Goal: Task Accomplishment & Management: Manage account settings

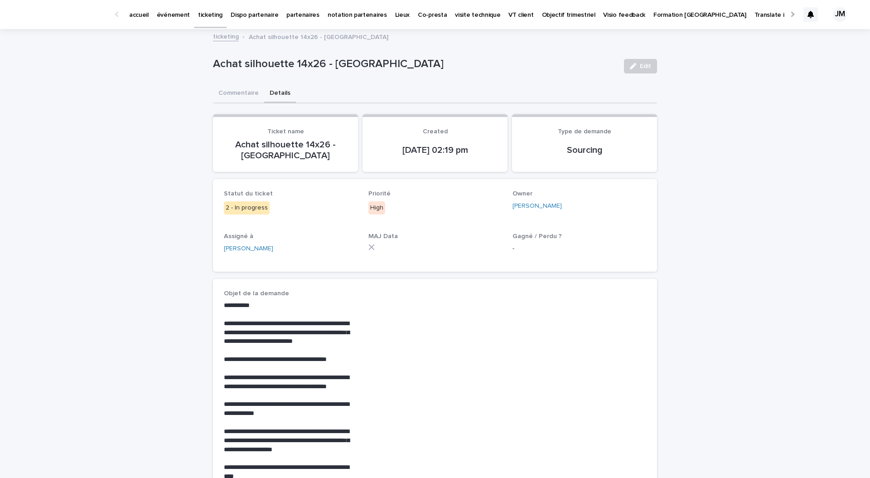
click at [193, 111] on div "**********" at bounding box center [435, 405] width 870 height 750
click at [221, 42] on div "ticketing Achat silhouette 14x26 - [GEOGRAPHIC_DATA]" at bounding box center [434, 37] width 453 height 13
click at [225, 38] on link "ticketing" at bounding box center [226, 36] width 26 height 10
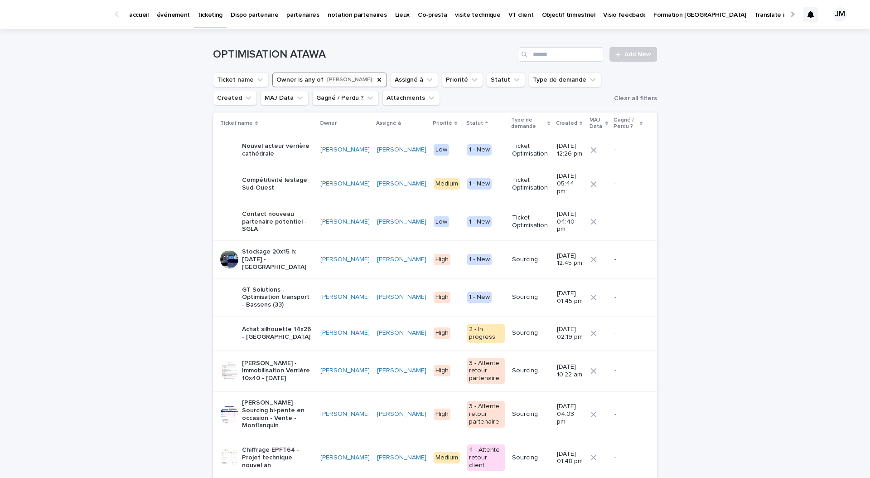
click at [376, 77] on icon "Owner" at bounding box center [379, 79] width 7 height 7
click at [338, 77] on button "Assigné à" at bounding box center [339, 80] width 48 height 15
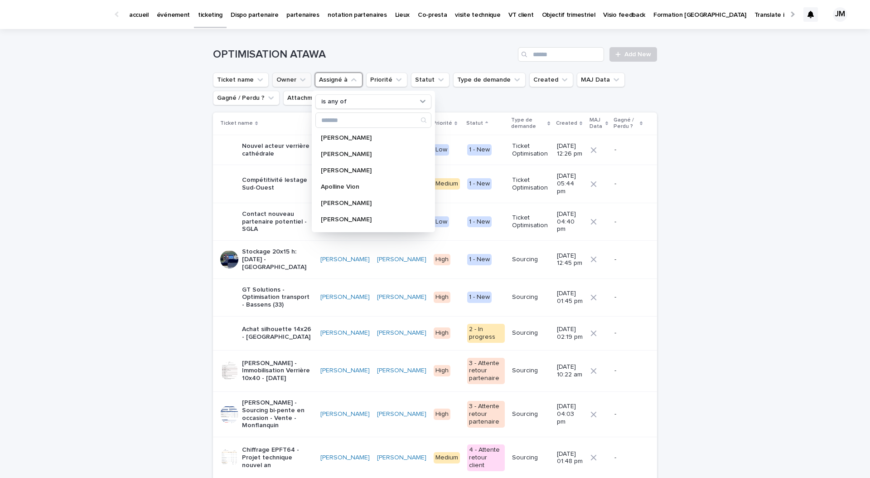
click at [288, 77] on button "Owner" at bounding box center [291, 80] width 39 height 15
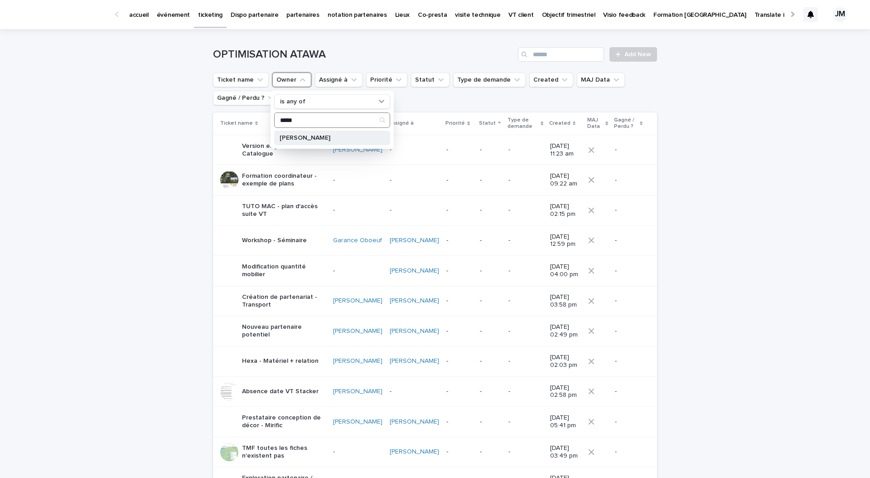
type input "*****"
click at [309, 138] on p "[PERSON_NAME]" at bounding box center [328, 138] width 96 height 6
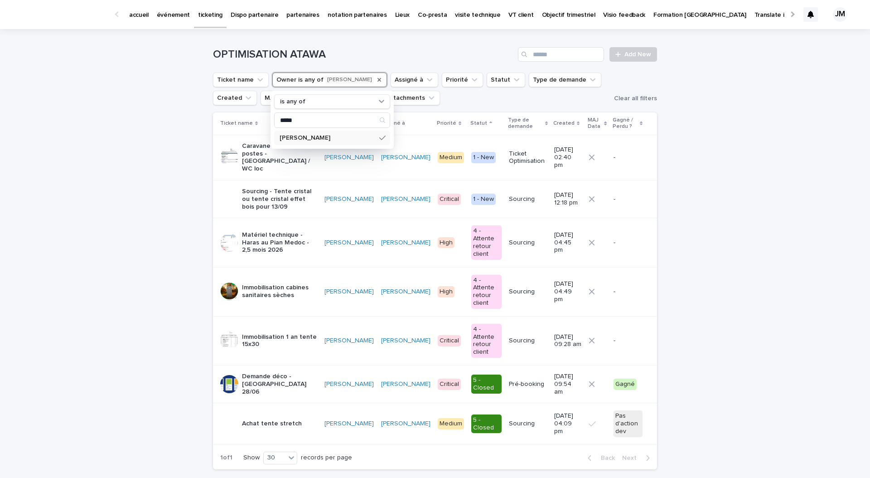
click at [137, 199] on div "Loading... Saving… Loading... Saving… OPTIMISATION ATAWA Add New Ticket name Ow…" at bounding box center [435, 275] width 870 height 493
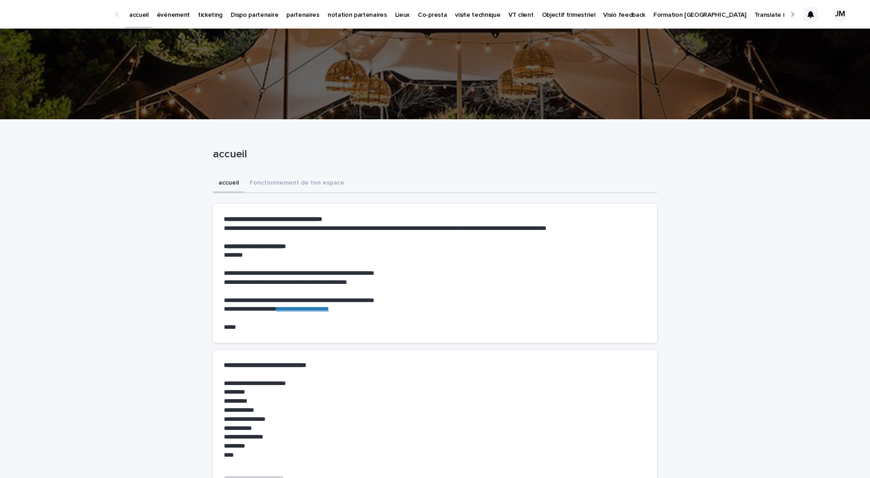
click at [177, 11] on p "événement" at bounding box center [173, 9] width 33 height 19
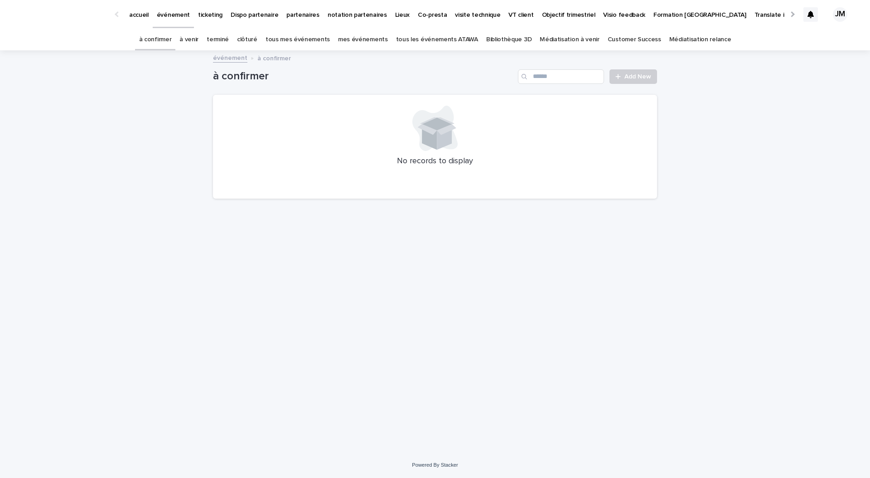
click at [418, 31] on link "tous les événements ATAWA" at bounding box center [437, 39] width 82 height 21
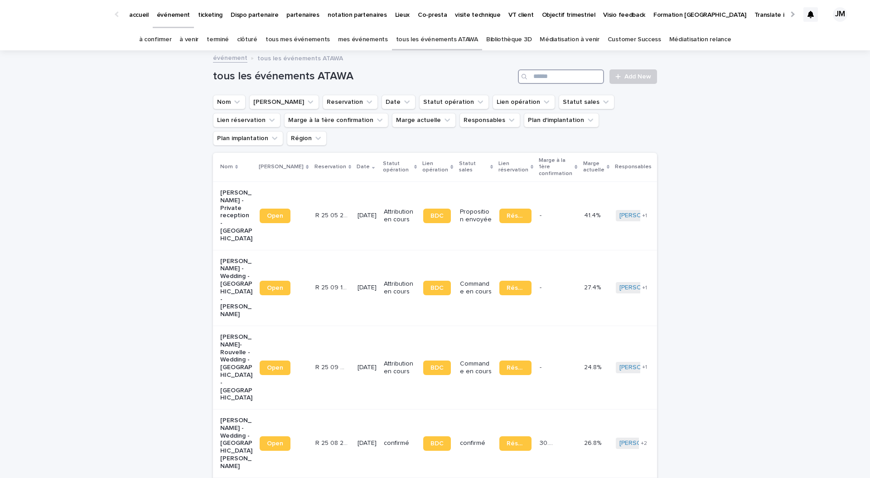
click at [551, 74] on input "Search" at bounding box center [561, 76] width 86 height 15
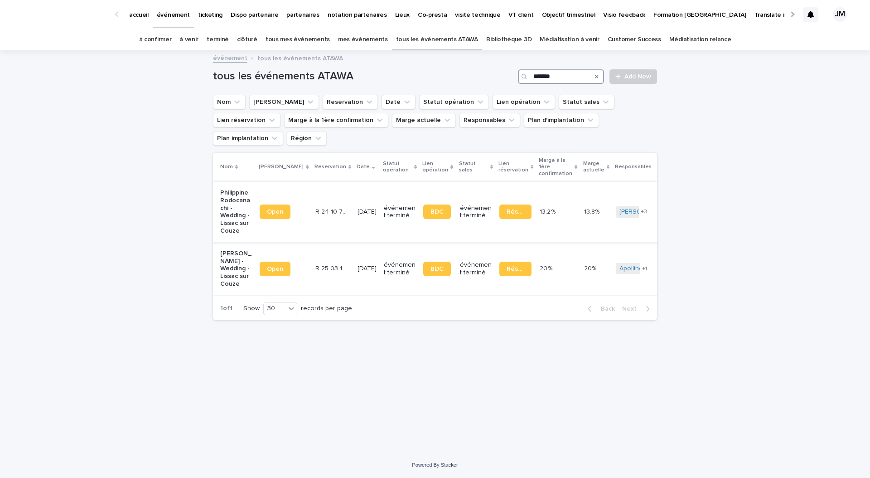
type input "******"
click at [233, 203] on p "Philippine Rodocanachi - Wedding - Lissac sur Couze" at bounding box center [236, 212] width 32 height 46
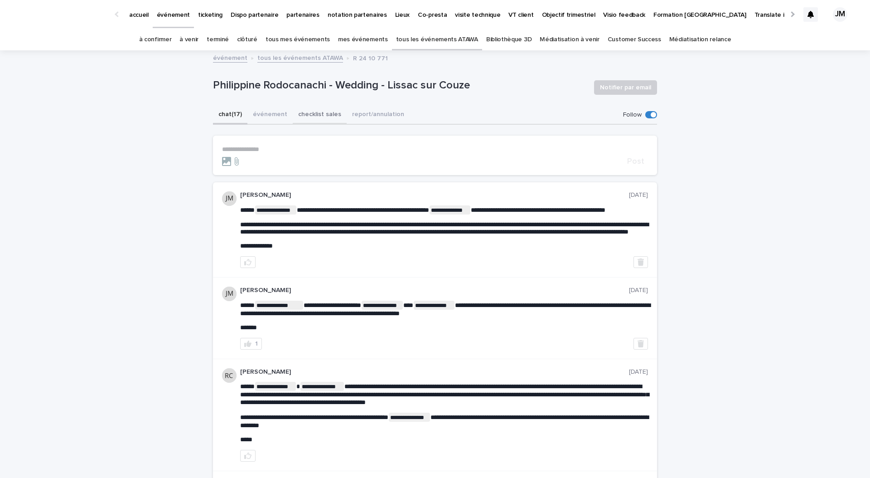
click at [307, 117] on button "checklist sales" at bounding box center [320, 115] width 54 height 19
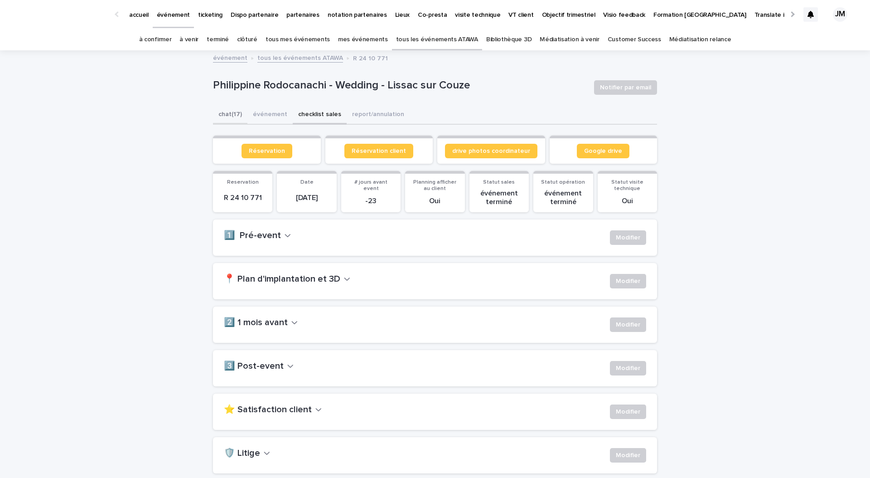
click at [224, 119] on button "chat (17)" at bounding box center [230, 115] width 34 height 19
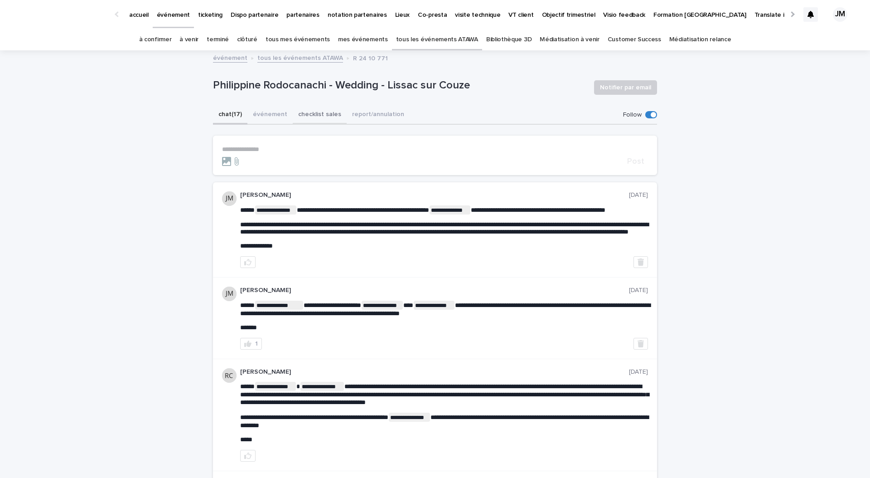
click at [324, 115] on button "checklist sales" at bounding box center [320, 115] width 54 height 19
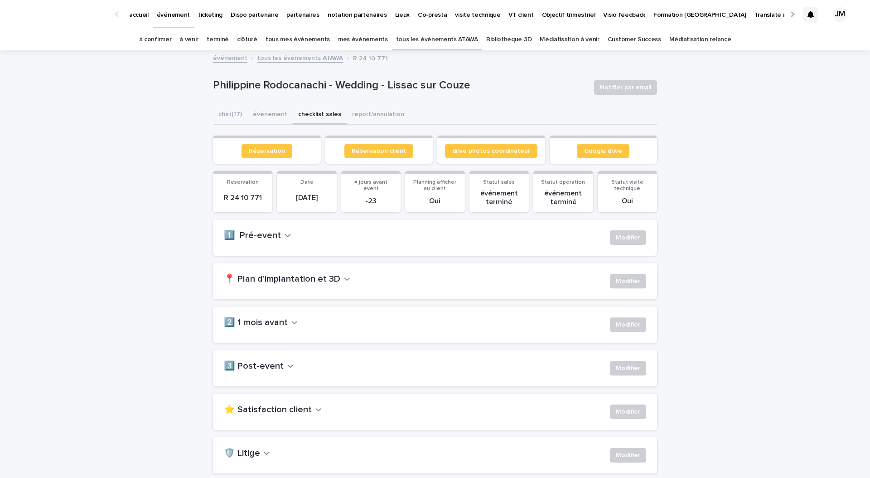
scroll to position [73, 0]
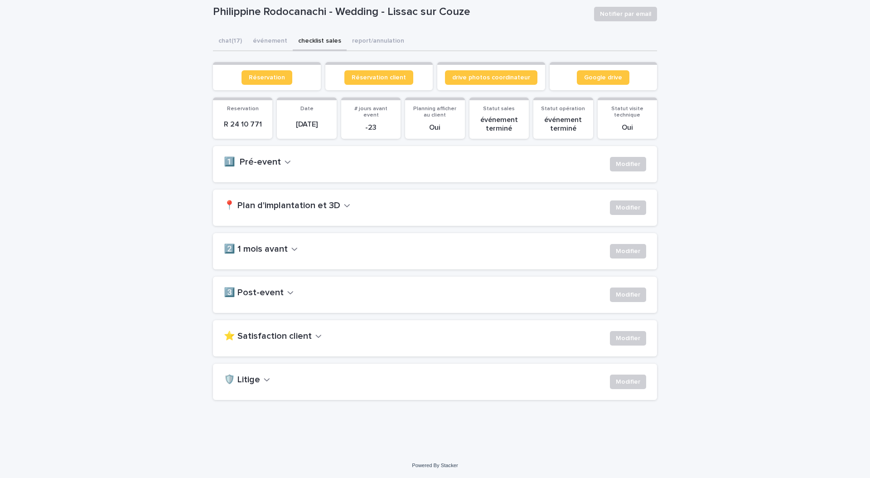
click at [278, 340] on h2 "⭐ Satisfaction client" at bounding box center [268, 336] width 88 height 11
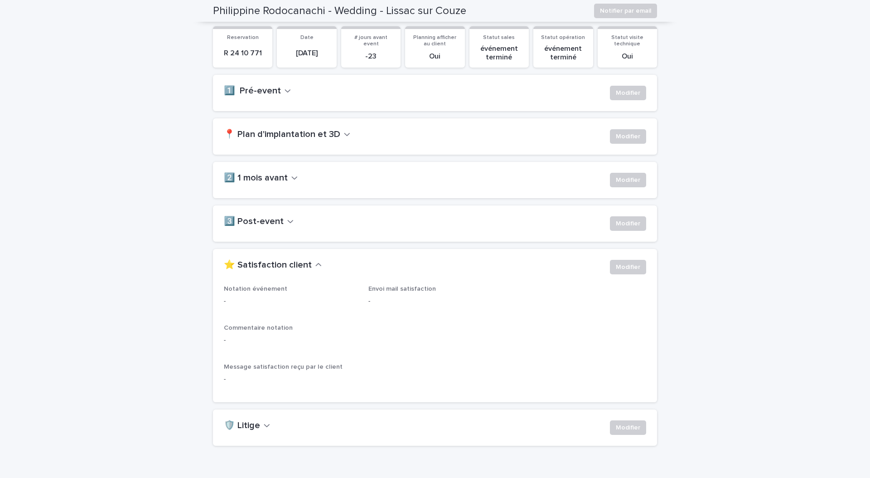
scroll to position [145, 0]
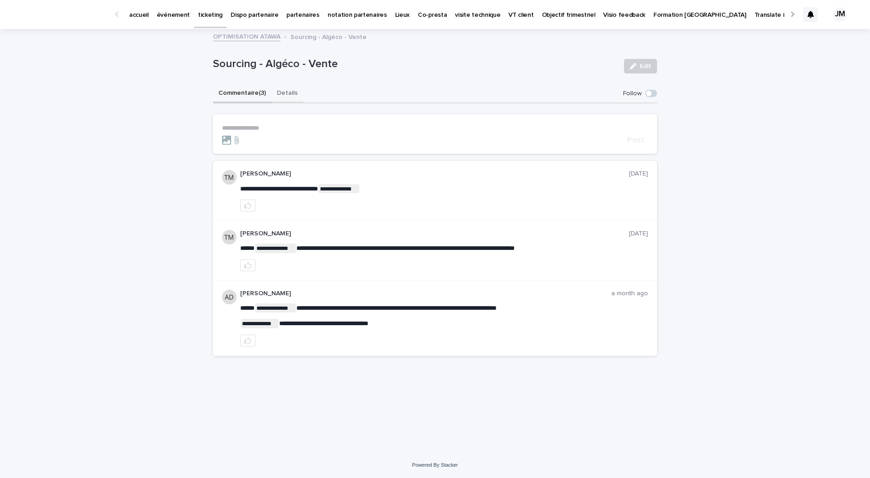
click at [284, 97] on button "Details" at bounding box center [287, 93] width 32 height 19
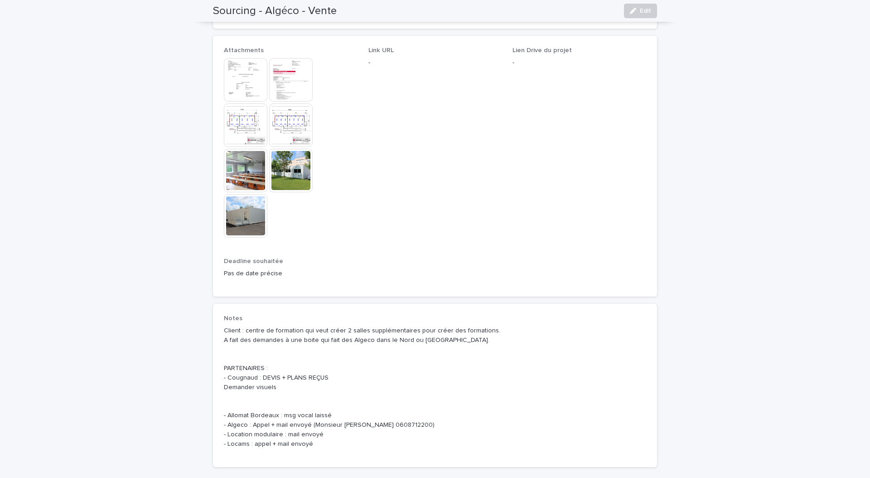
scroll to position [501, 0]
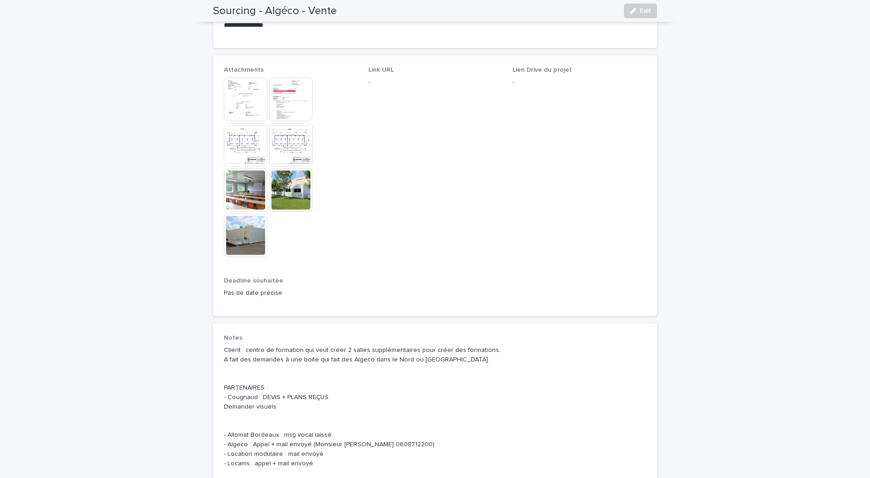
click at [250, 239] on img at bounding box center [246, 235] width 44 height 44
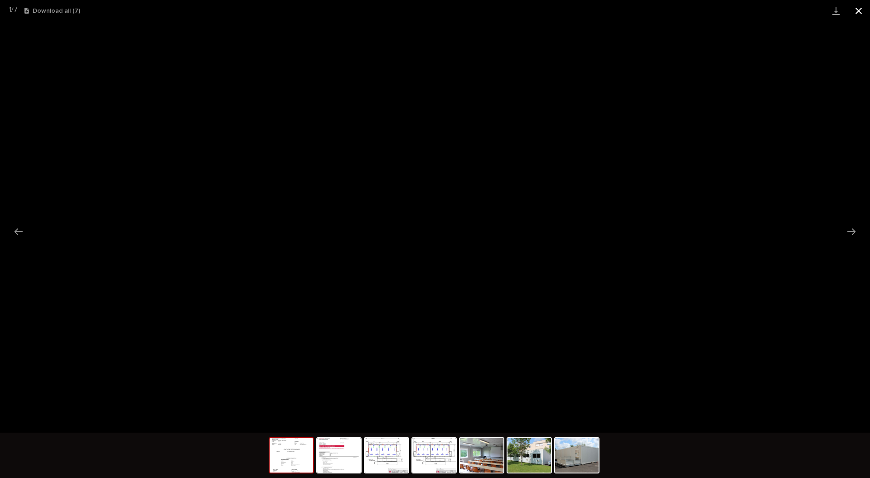
click at [860, 12] on button "Close gallery" at bounding box center [858, 10] width 23 height 21
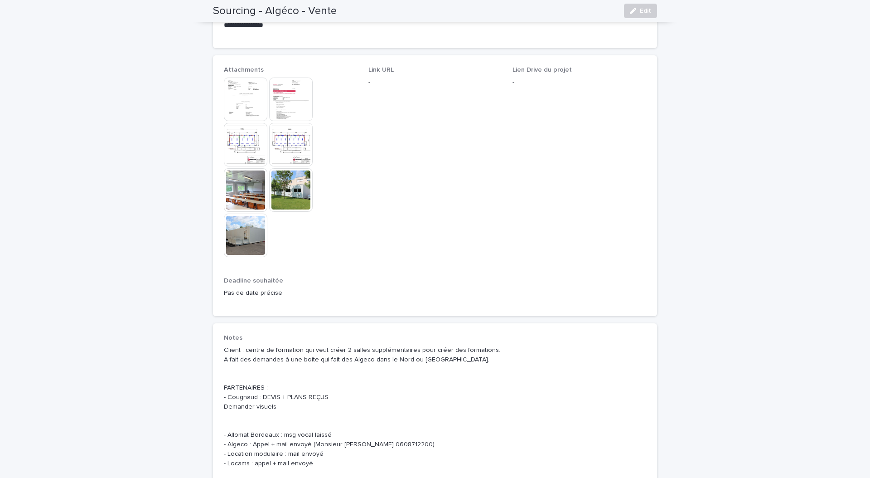
click at [261, 105] on img at bounding box center [246, 99] width 44 height 44
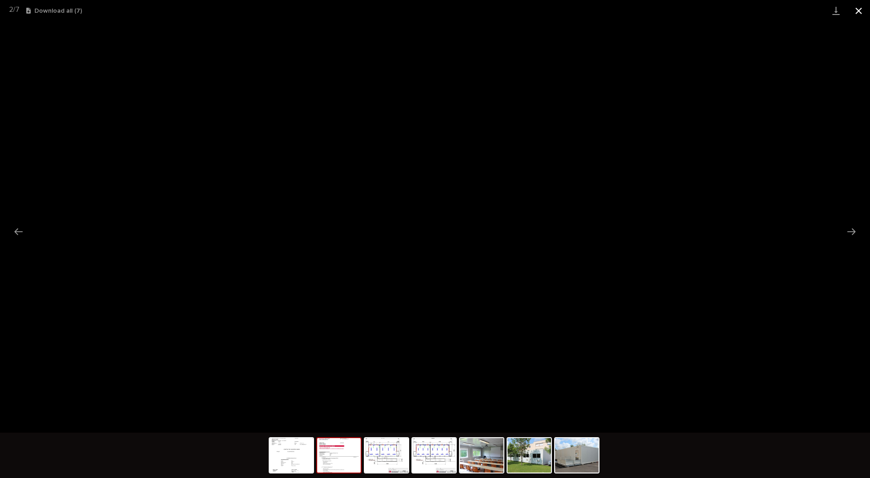
click at [863, 11] on button "Close gallery" at bounding box center [858, 10] width 23 height 21
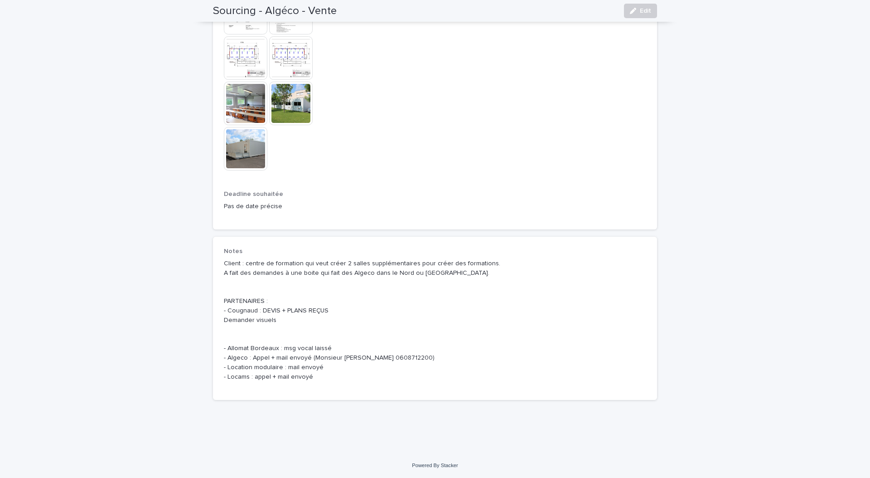
scroll to position [0, 0]
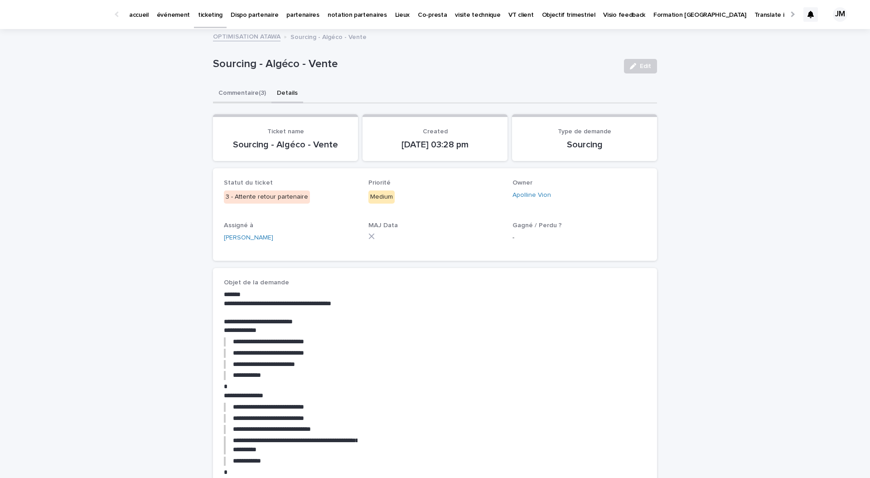
click at [241, 95] on button "Commentaire (3)" at bounding box center [242, 93] width 58 height 19
